Goal: Task Accomplishment & Management: Manage account settings

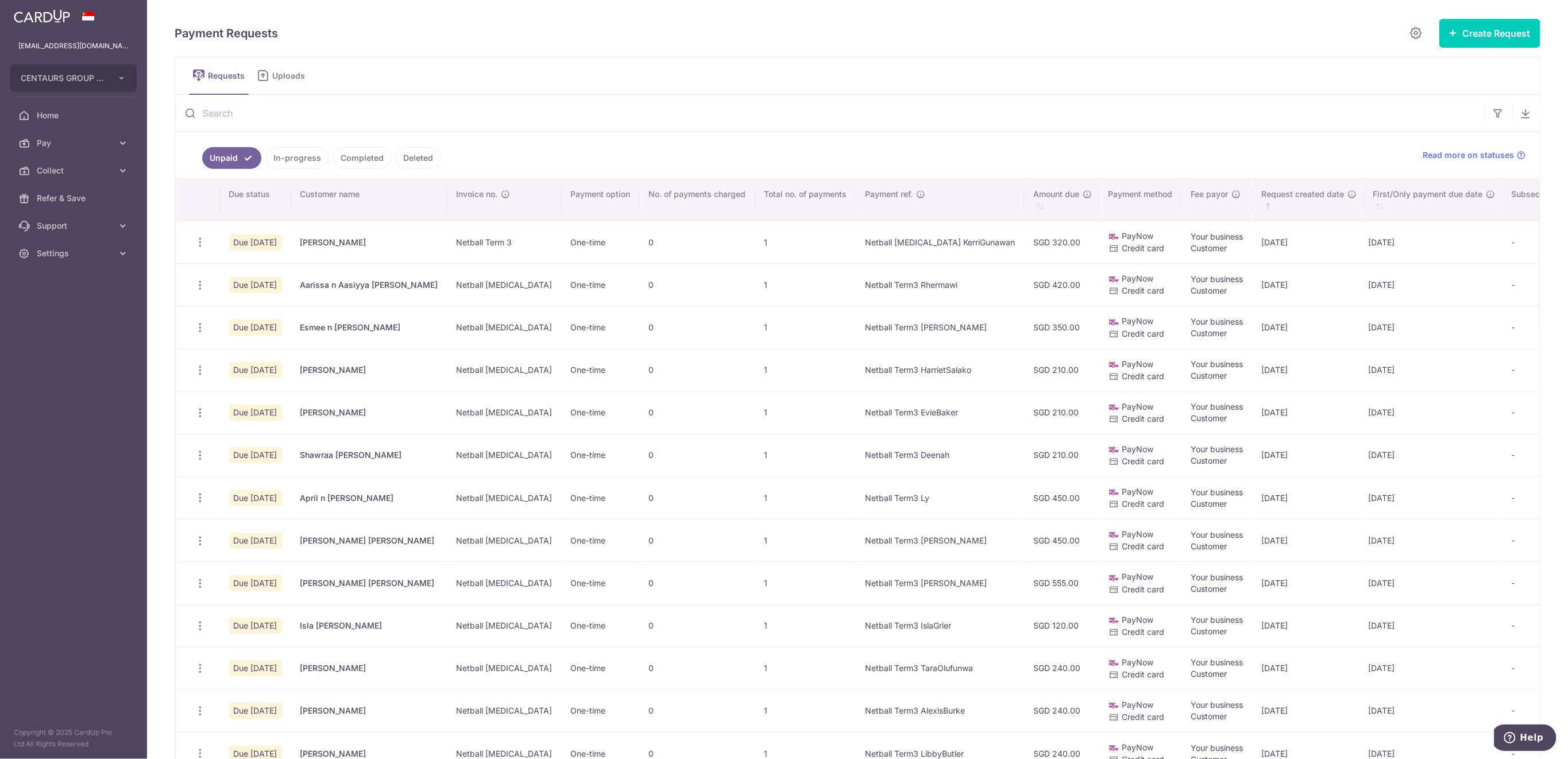
click at [300, 113] on input "text" at bounding box center [830, 113] width 1309 height 36
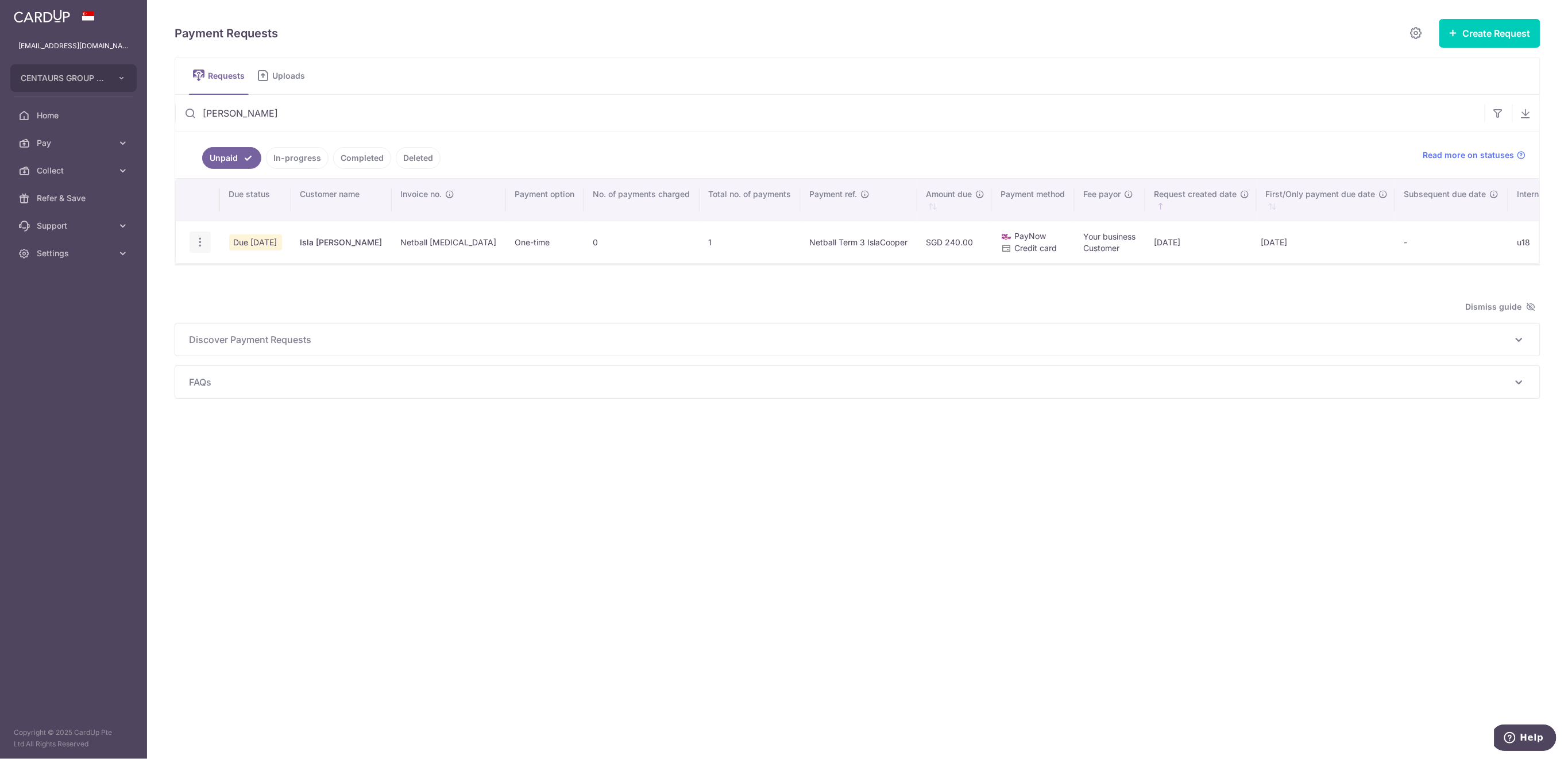
type input "cooper"
click at [197, 239] on icon "button" at bounding box center [200, 242] width 12 height 12
click at [203, 245] on icon "button" at bounding box center [200, 242] width 12 height 12
click at [205, 240] on icon "button" at bounding box center [200, 242] width 12 height 12
click at [201, 240] on icon "button" at bounding box center [200, 242] width 12 height 12
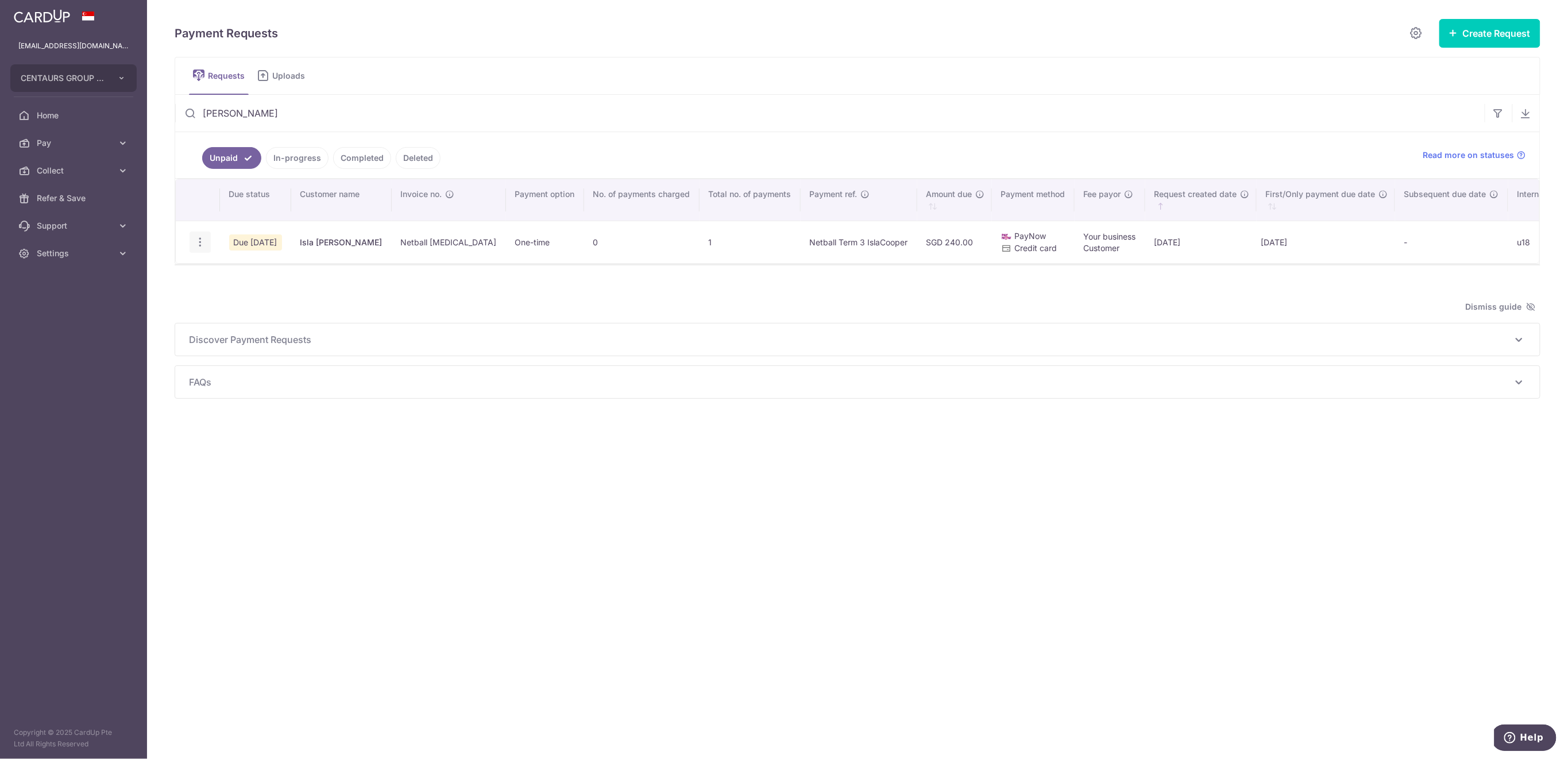
click at [200, 244] on icon "button" at bounding box center [200, 242] width 12 height 12
click at [211, 301] on icon at bounding box center [206, 301] width 14 height 14
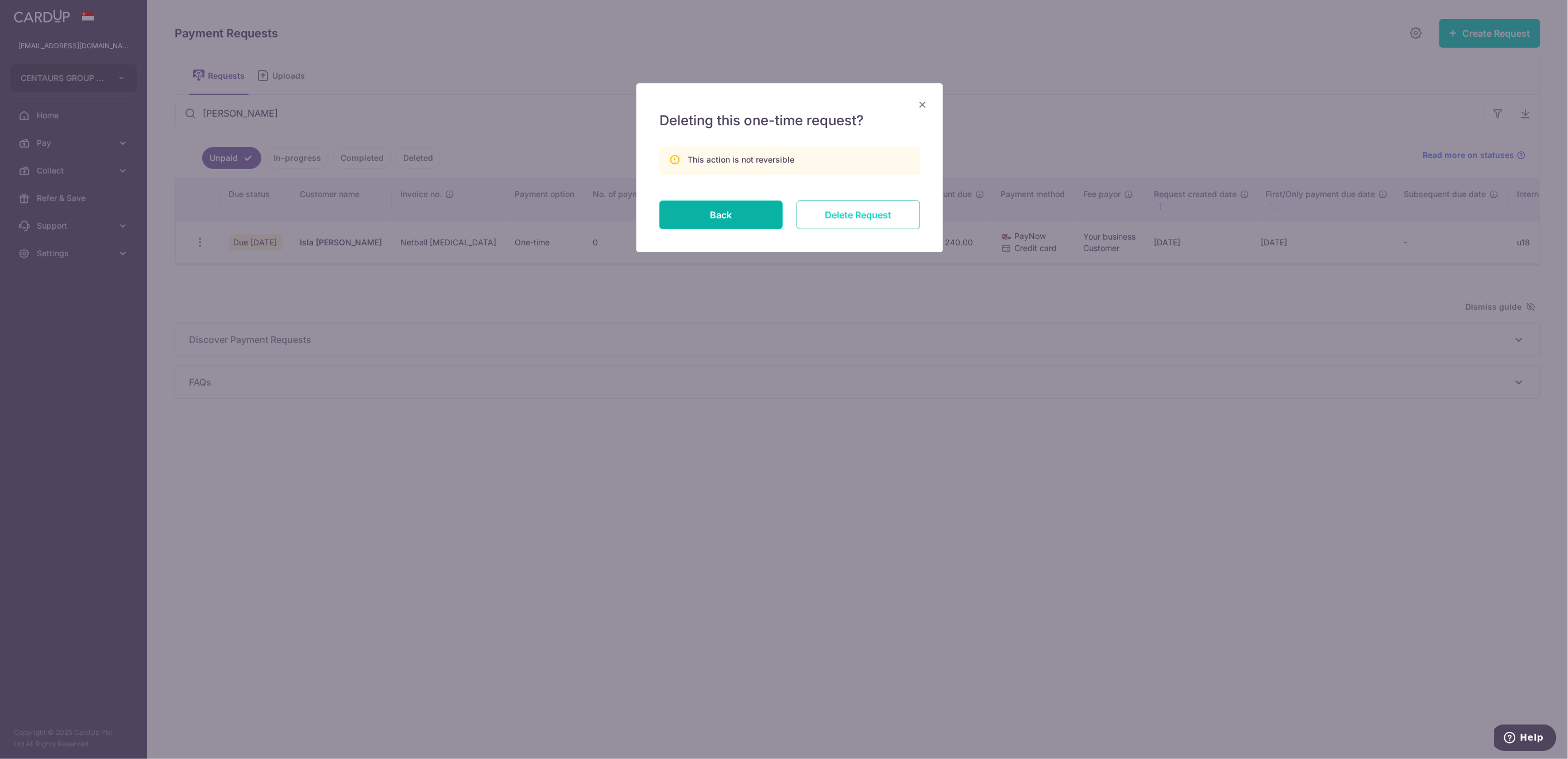
click at [885, 214] on input "Delete Request" at bounding box center [858, 215] width 123 height 29
